Goal: Task Accomplishment & Management: Use online tool/utility

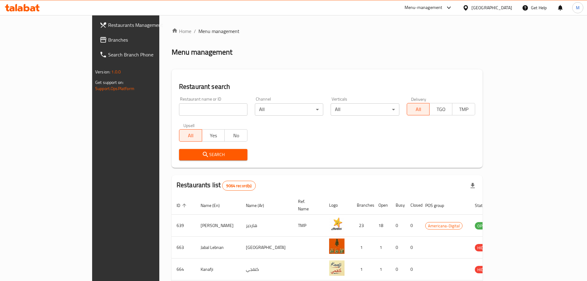
click at [188, 114] on input "search" at bounding box center [213, 109] width 68 height 12
paste input "Egg Croissant Sandwich"
click button "Search" at bounding box center [213, 154] width 68 height 11
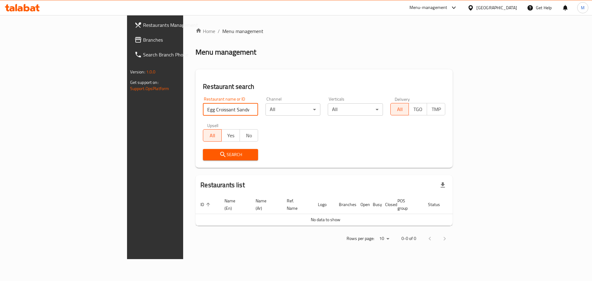
drag, startPoint x: 185, startPoint y: 106, endPoint x: 101, endPoint y: 118, distance: 85.6
click at [183, 118] on div "Home / Menu management Menu management Restaurant search Restaurant name or ID …" at bounding box center [324, 137] width 282 height 244
type input "224 coffee"
click at [208, 153] on span "Search" at bounding box center [230, 155] width 45 height 8
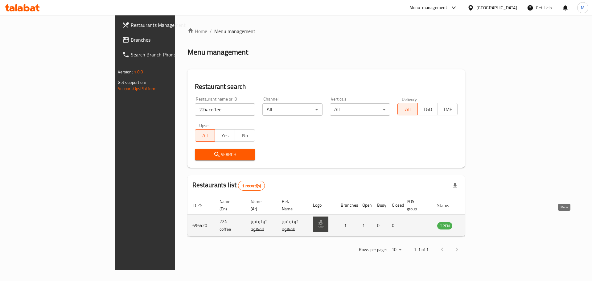
click at [477, 222] on icon "enhanced table" at bounding box center [472, 225] width 7 height 7
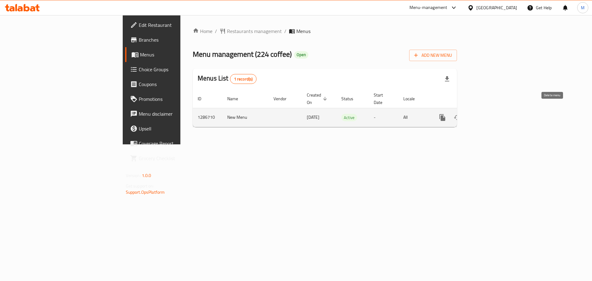
click at [490, 114] on icon "enhanced table" at bounding box center [486, 117] width 7 height 7
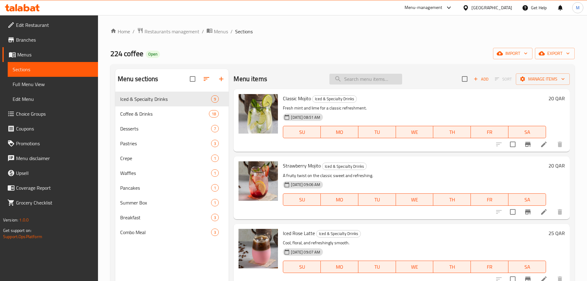
click at [357, 83] on input "search" at bounding box center [365, 79] width 73 height 11
paste input "Egg Croissant Sandwich"
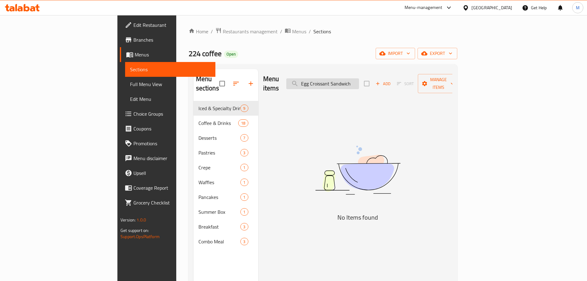
click at [359, 79] on input "Egg Croissant Sandwich" at bounding box center [322, 83] width 73 height 11
type input "E"
type input "e"
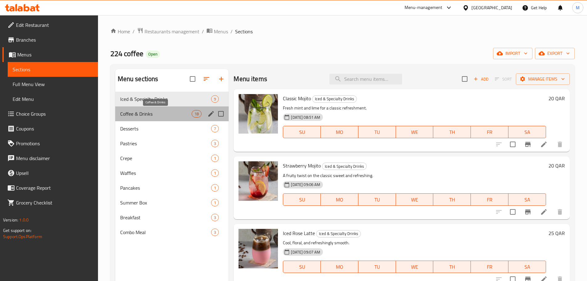
click at [160, 111] on span "Coffee & Drinks" at bounding box center [156, 113] width 72 height 7
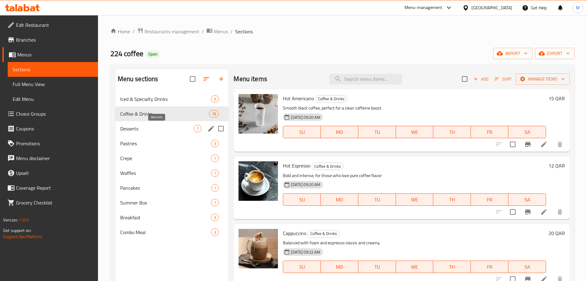
click at [162, 130] on span "Desserts" at bounding box center [157, 128] width 74 height 7
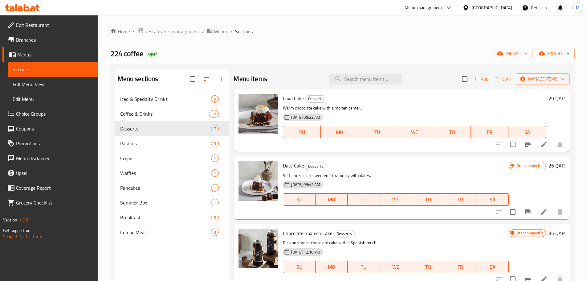
click at [381, 84] on div "Menu items Add Sort Manage items" at bounding box center [402, 79] width 336 height 20
click at [376, 78] on input "search" at bounding box center [365, 79] width 73 height 11
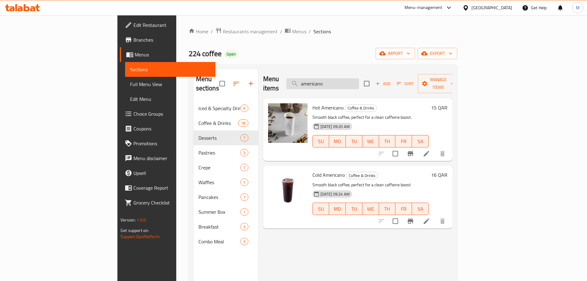
drag, startPoint x: 372, startPoint y: 85, endPoint x: 353, endPoint y: 81, distance: 19.8
click at [349, 84] on div "Menu items americano Add Sort Manage items" at bounding box center [357, 83] width 189 height 29
drag, startPoint x: 368, startPoint y: 78, endPoint x: 325, endPoint y: 78, distance: 43.1
click at [325, 78] on div "Menu items americano Add Sort Manage items" at bounding box center [357, 83] width 189 height 29
paste input "Croissant"
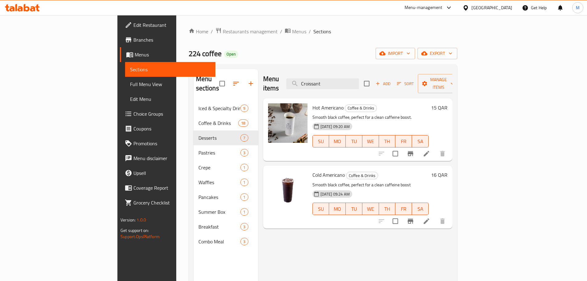
type input "Croissant"
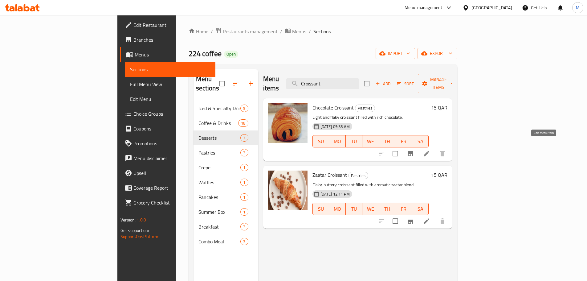
click at [430, 150] on icon at bounding box center [426, 153] width 7 height 7
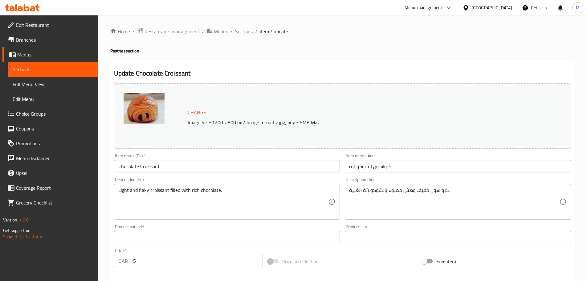
click at [248, 33] on span "Sections" at bounding box center [244, 31] width 18 height 7
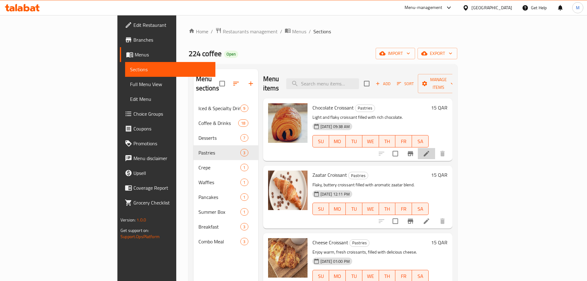
click at [435, 148] on li at bounding box center [426, 153] width 17 height 11
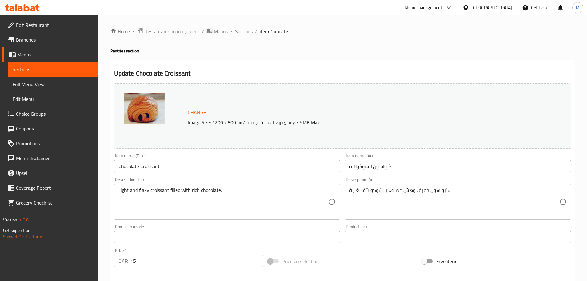
click at [247, 29] on span "Sections" at bounding box center [244, 31] width 18 height 7
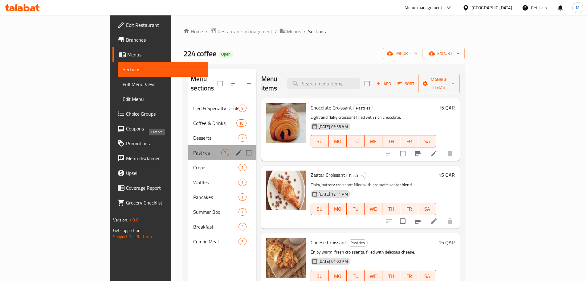
click at [193, 149] on span "Pastries" at bounding box center [207, 152] width 28 height 7
click at [188, 164] on div "Crepe 1" at bounding box center [222, 167] width 68 height 15
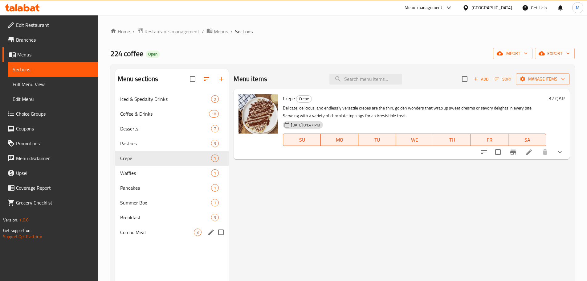
click at [150, 227] on div "Combo Meal 3" at bounding box center [172, 232] width 114 height 15
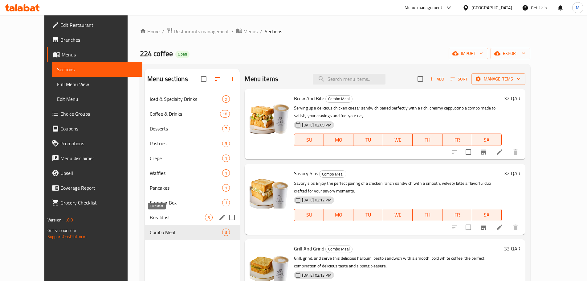
click at [150, 214] on span "Breakfast" at bounding box center [177, 217] width 55 height 7
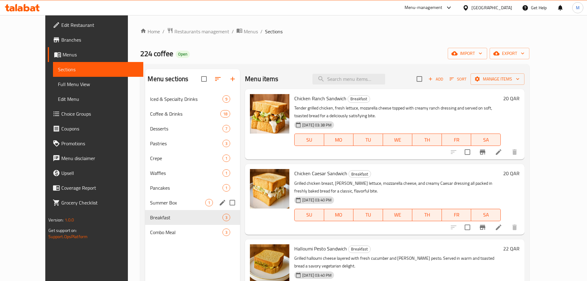
click at [150, 205] on span "Summer Box" at bounding box center [177, 202] width 55 height 7
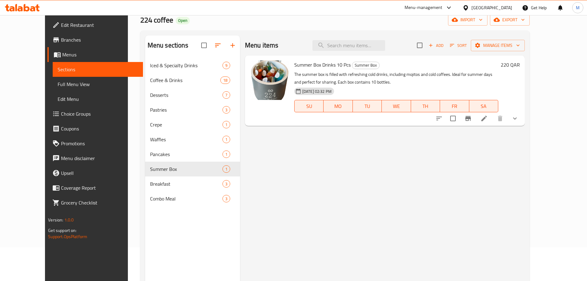
scroll to position [86, 0]
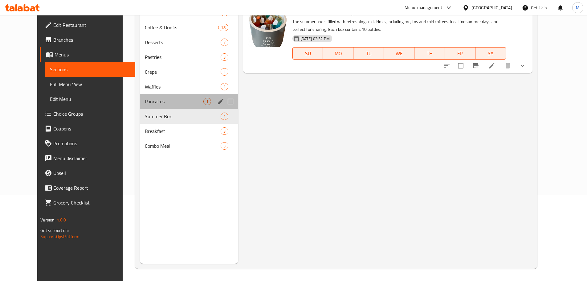
click at [141, 105] on div "Pancakes 1" at bounding box center [189, 101] width 98 height 15
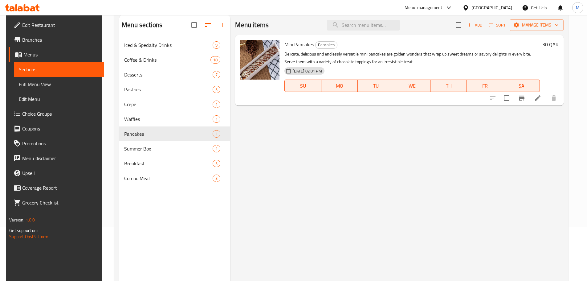
scroll to position [25, 0]
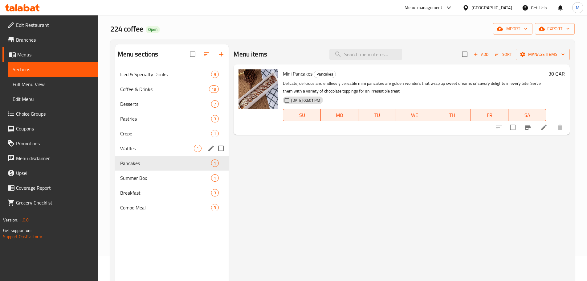
click at [146, 153] on div "Waffles 1" at bounding box center [172, 148] width 114 height 15
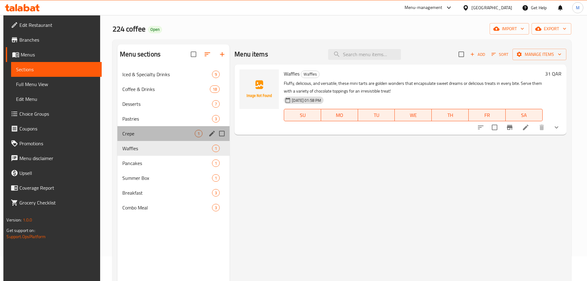
click at [169, 129] on div "Crepe 1" at bounding box center [173, 133] width 112 height 15
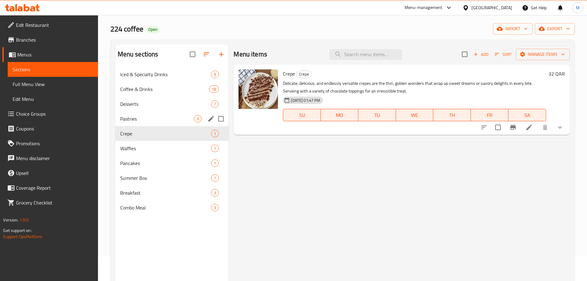
click at [164, 113] on div "Pastries 3" at bounding box center [172, 118] width 114 height 15
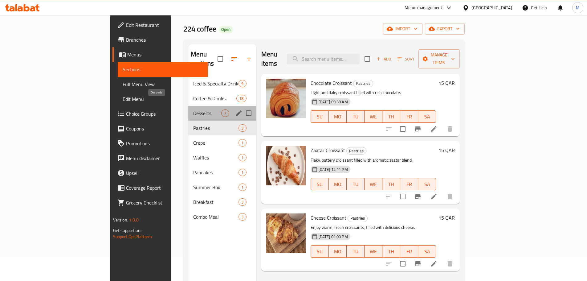
click at [193, 109] on span "Desserts" at bounding box center [207, 112] width 28 height 7
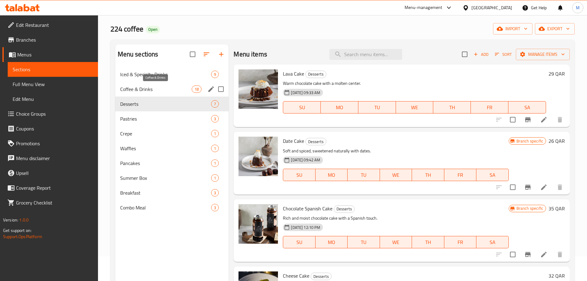
click at [140, 87] on span "Coffee & Drinks" at bounding box center [156, 88] width 72 height 7
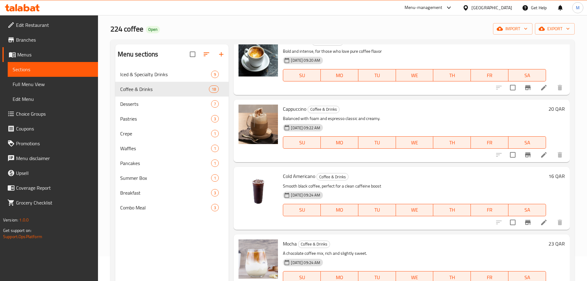
scroll to position [92, 0]
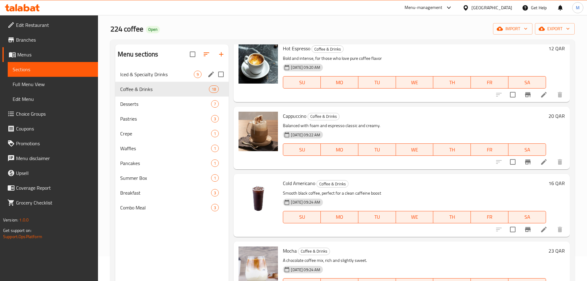
click at [144, 72] on span "Iced & Specialty Drinks" at bounding box center [157, 74] width 74 height 7
